Goal: Task Accomplishment & Management: Manage account settings

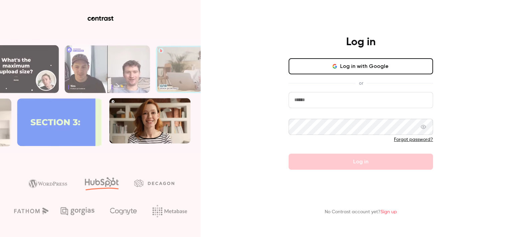
click at [335, 103] on input "email" at bounding box center [361, 100] width 144 height 16
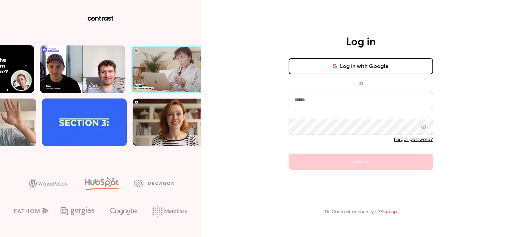
type input "**********"
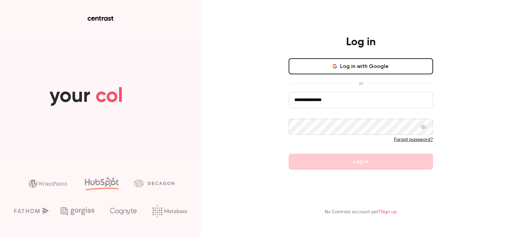
click at [413, 139] on link "Forgot password?" at bounding box center [413, 139] width 39 height 5
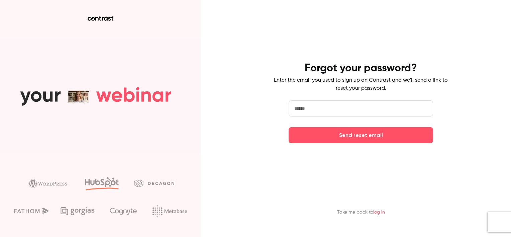
click at [314, 111] on input "email" at bounding box center [361, 108] width 144 height 16
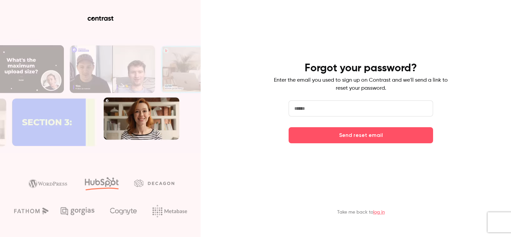
type input "**********"
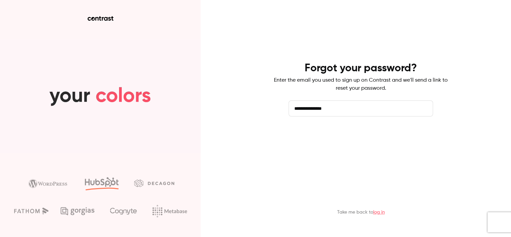
click at [341, 134] on button "Send reset email" at bounding box center [361, 135] width 144 height 16
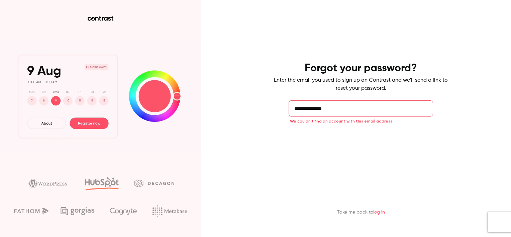
click at [361, 137] on button "Send reset email" at bounding box center [361, 135] width 144 height 16
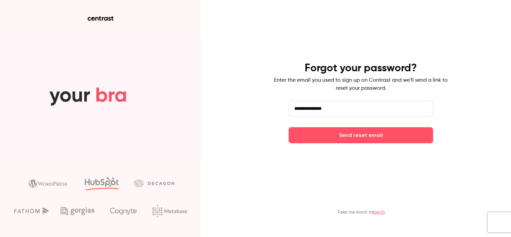
click at [346, 110] on input "**********" at bounding box center [361, 108] width 144 height 16
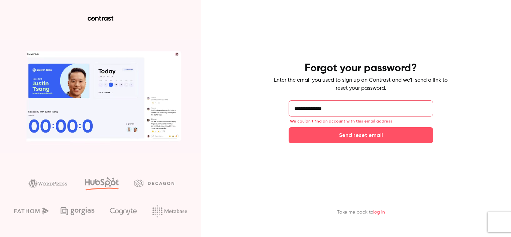
click at [436, 197] on div "Take me back to log in" at bounding box center [361, 202] width 174 height 37
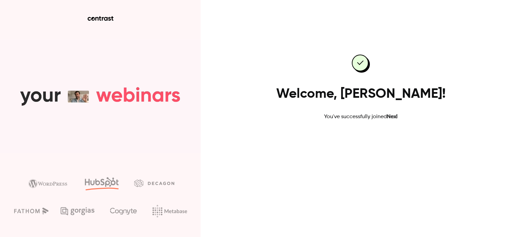
click at [359, 141] on link "Go to dashboard" at bounding box center [360, 142] width 57 height 16
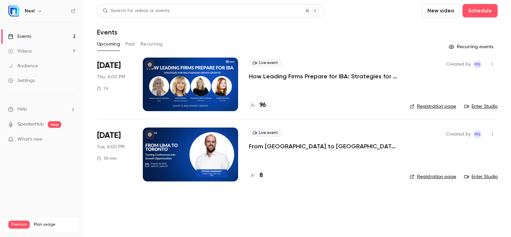
click at [39, 9] on icon "button" at bounding box center [39, 10] width 5 height 5
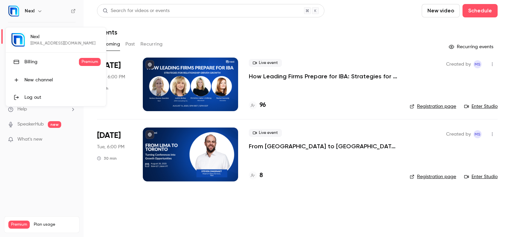
click at [60, 181] on div at bounding box center [255, 118] width 511 height 237
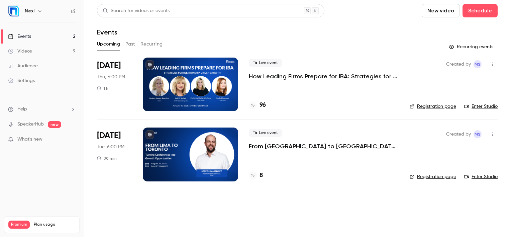
click at [27, 81] on div "Settings" at bounding box center [21, 80] width 27 height 7
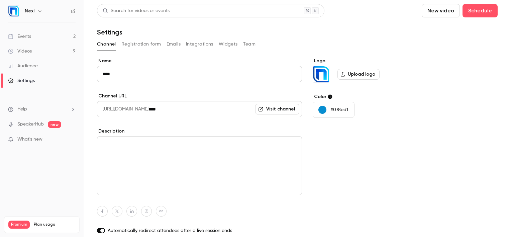
click at [202, 45] on button "Integrations" at bounding box center [199, 44] width 27 height 11
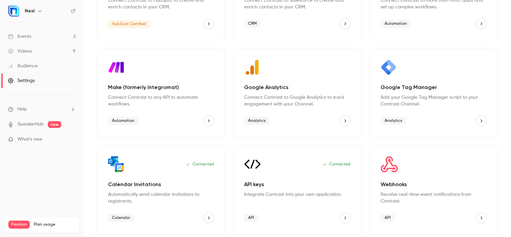
scroll to position [107, 0]
click at [343, 216] on icon "API keys" at bounding box center [345, 217] width 5 height 5
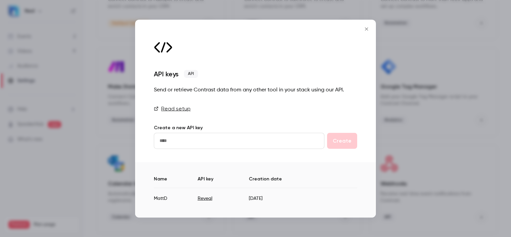
click at [194, 143] on input "text" at bounding box center [239, 140] width 171 height 16
type input "**********"
click at [345, 140] on button "Create" at bounding box center [342, 140] width 30 height 16
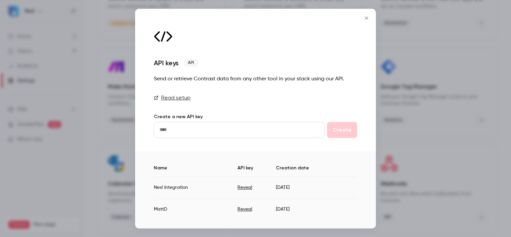
click at [245, 186] on button "Reveal" at bounding box center [244, 187] width 15 height 7
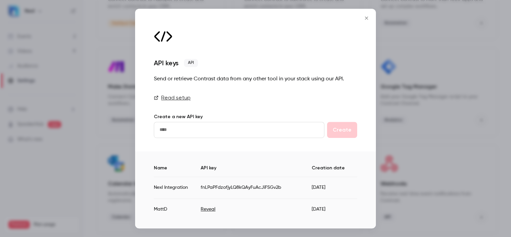
click at [367, 19] on icon "Close" at bounding box center [367, 17] width 8 height 5
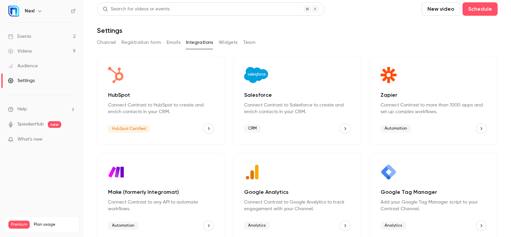
scroll to position [0, 0]
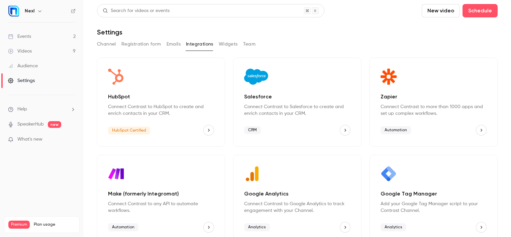
click at [144, 44] on button "Registration form" at bounding box center [141, 44] width 40 height 11
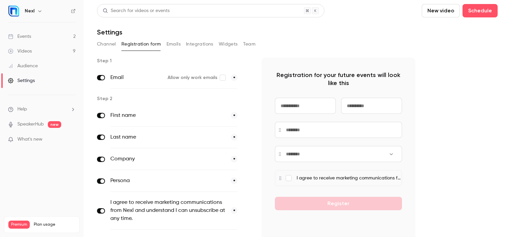
drag, startPoint x: 192, startPoint y: 45, endPoint x: 210, endPoint y: 52, distance: 19.5
click at [191, 45] on button "Integrations" at bounding box center [199, 44] width 27 height 11
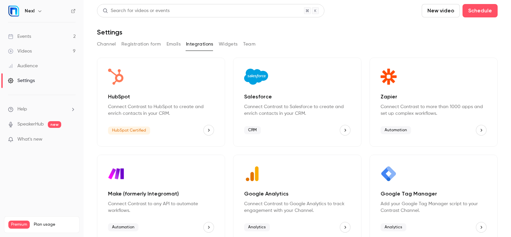
scroll to position [107, 0]
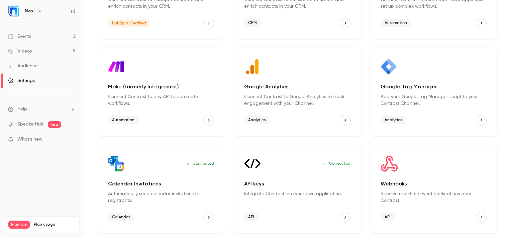
click at [479, 215] on icon "Webhooks" at bounding box center [481, 217] width 5 height 5
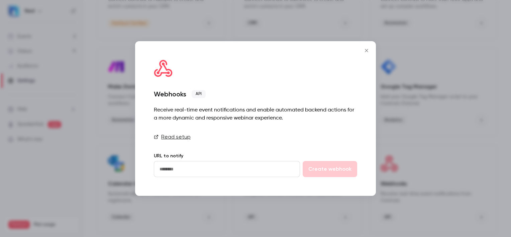
click at [183, 164] on input "url" at bounding box center [227, 169] width 146 height 16
click at [367, 51] on icon "Close" at bounding box center [367, 50] width 8 height 5
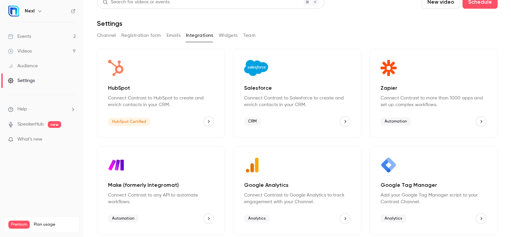
scroll to position [0, 0]
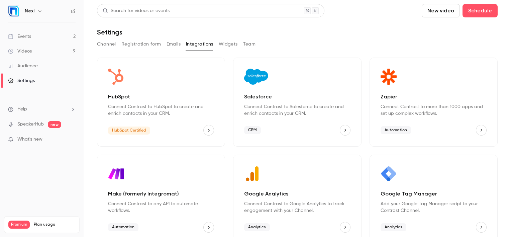
click at [134, 44] on button "Registration form" at bounding box center [141, 44] width 40 height 11
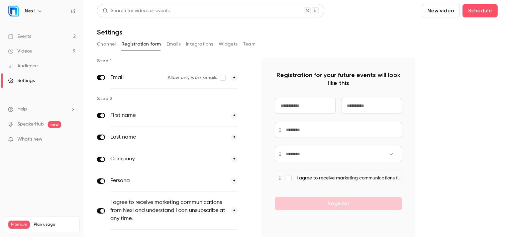
click at [108, 44] on button "Channel" at bounding box center [106, 44] width 19 height 11
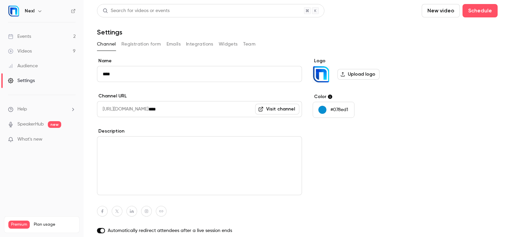
click at [202, 43] on button "Integrations" at bounding box center [199, 44] width 27 height 11
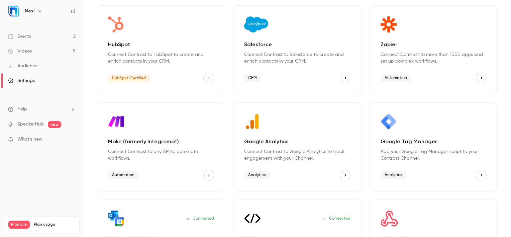
scroll to position [107, 0]
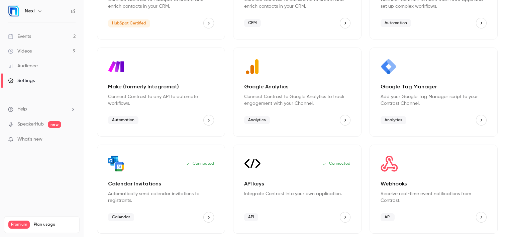
click at [344, 216] on icon "API keys" at bounding box center [345, 217] width 5 height 5
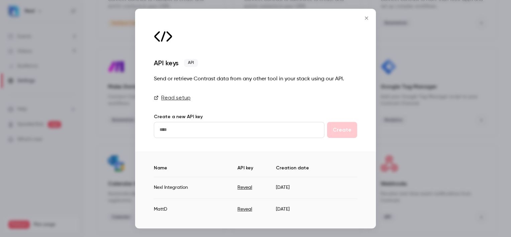
click at [245, 186] on button "Reveal" at bounding box center [244, 187] width 15 height 7
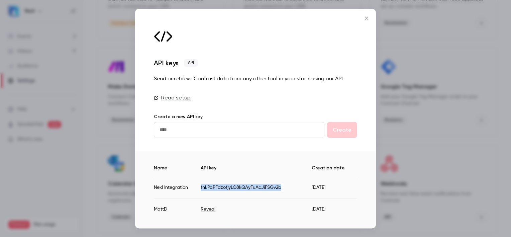
drag, startPoint x: 266, startPoint y: 186, endPoint x: 197, endPoint y: 186, distance: 68.9
click at [197, 186] on tr "Nexl Integration fnLPaPFdzofjyLQ8kQAyFuAcJiFSGv2b 2025/08/11" at bounding box center [255, 188] width 203 height 22
click at [131, 182] on div at bounding box center [255, 118] width 511 height 237
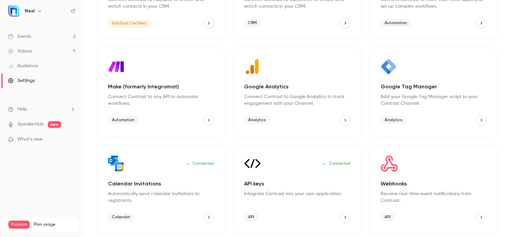
click at [343, 215] on icon "API keys" at bounding box center [345, 217] width 5 height 5
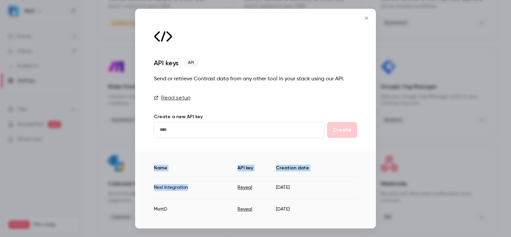
drag, startPoint x: 152, startPoint y: 185, endPoint x: 218, endPoint y: 187, distance: 66.3
click at [218, 187] on div "Name API key Creation date Nexl Integration Reveal 2025/08/11 MattD Reveal 2025…" at bounding box center [255, 189] width 241 height 77
drag, startPoint x: 218, startPoint y: 187, endPoint x: 227, endPoint y: 194, distance: 11.7
click at [211, 189] on td "Nexl Integration" at bounding box center [196, 188] width 84 height 22
click at [243, 186] on button "Reveal" at bounding box center [244, 187] width 15 height 7
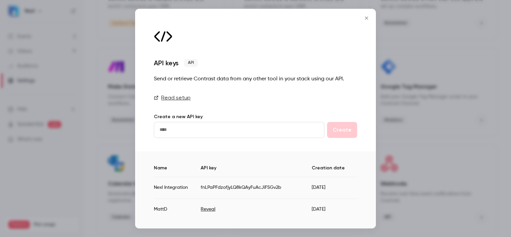
click at [229, 182] on td "fnLPaPFdzofjyLQ8kQAyFuAcJiFSGv2b" at bounding box center [256, 188] width 111 height 22
drag, startPoint x: 154, startPoint y: 186, endPoint x: 281, endPoint y: 187, distance: 127.1
click at [281, 187] on tr "Nexl Integration fnLPaPFdzofjyLQ8kQAyFuAcJiFSGv2b 2025/08/11" at bounding box center [255, 188] width 203 height 22
copy tr "Nexl Integration fnLPaPFdzofjyLQ8kQAyFuAcJiFSGv2b"
click at [258, 160] on div "Name API key Creation date Nexl Integration fnLPaPFdzofjyLQ8kQAyFuAcJiFSGv2b 20…" at bounding box center [255, 189] width 241 height 77
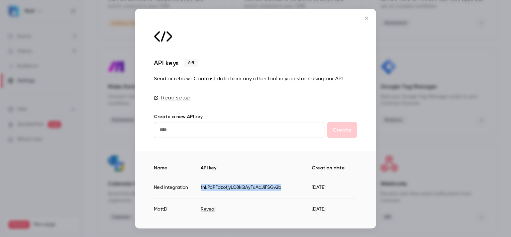
drag, startPoint x: 282, startPoint y: 186, endPoint x: 200, endPoint y: 188, distance: 82.0
click at [201, 188] on td "fnLPaPFdzofjyLQ8kQAyFuAcJiFSGv2b" at bounding box center [256, 188] width 111 height 22
copy td "fnLPaPFdzofjyLQ8kQAyFuAcJiFSGv2b"
click at [365, 14] on button "Close" at bounding box center [366, 17] width 13 height 13
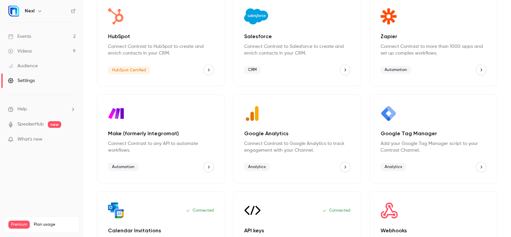
scroll to position [0, 0]
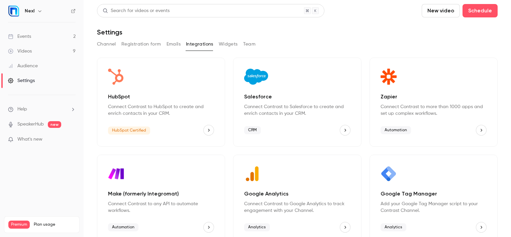
drag, startPoint x: 29, startPoint y: 36, endPoint x: 43, endPoint y: 37, distance: 13.8
click at [29, 36] on div "Events" at bounding box center [19, 36] width 23 height 7
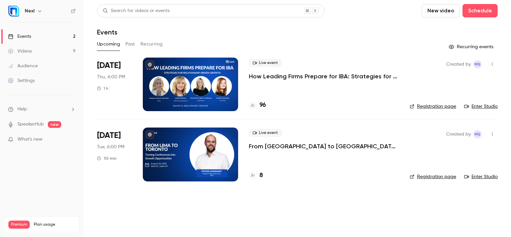
click at [132, 44] on button "Past" at bounding box center [130, 44] width 10 height 11
